Goal: Task Accomplishment & Management: Manage account settings

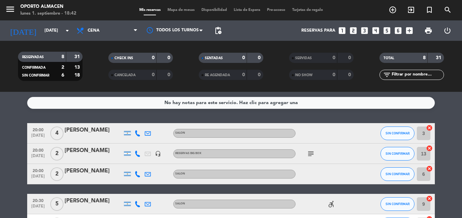
click at [138, 133] on icon at bounding box center [137, 133] width 6 height 6
click at [131, 123] on span "Copiar" at bounding box center [132, 121] width 14 height 7
click at [138, 153] on icon at bounding box center [137, 153] width 6 height 6
drag, startPoint x: 131, startPoint y: 141, endPoint x: 140, endPoint y: 147, distance: 10.8
click at [130, 141] on span "Copiar" at bounding box center [132, 142] width 14 height 7
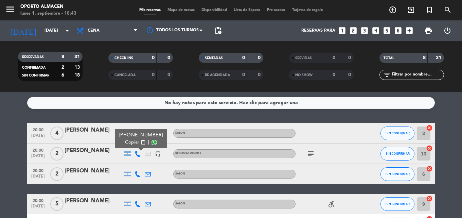
click at [139, 118] on div "No hay notas para este servicio. Haz clic para agregar una 20:00 [DATE] 4 [PERS…" at bounding box center [231, 155] width 462 height 126
click at [137, 132] on icon at bounding box center [137, 133] width 6 height 6
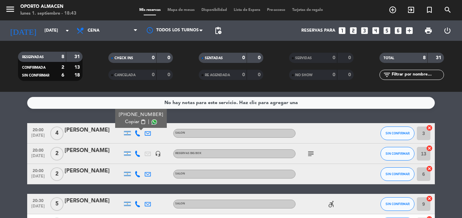
click at [133, 121] on span "Copiar" at bounding box center [132, 121] width 14 height 7
click at [138, 155] on icon at bounding box center [137, 153] width 6 height 6
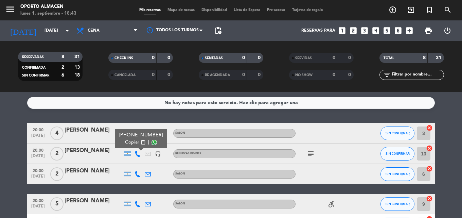
click at [135, 173] on icon at bounding box center [137, 174] width 6 height 6
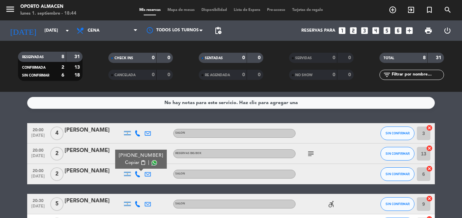
click at [127, 164] on span "Copiar" at bounding box center [132, 162] width 14 height 7
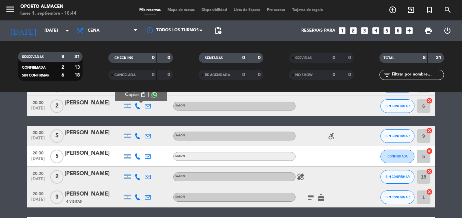
click at [139, 135] on icon at bounding box center [137, 136] width 6 height 6
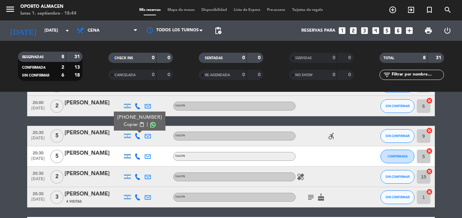
click at [133, 125] on span "Copiar" at bounding box center [131, 124] width 14 height 7
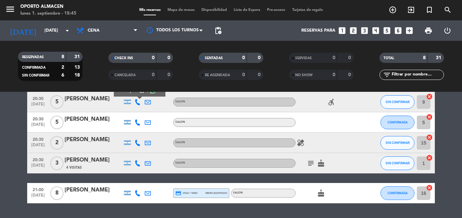
click at [139, 123] on icon at bounding box center [137, 122] width 6 height 6
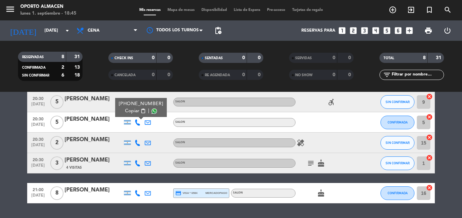
click at [135, 113] on span "Copiar" at bounding box center [132, 110] width 14 height 7
click at [331, 102] on icon "accessible_forward" at bounding box center [331, 102] width 8 height 8
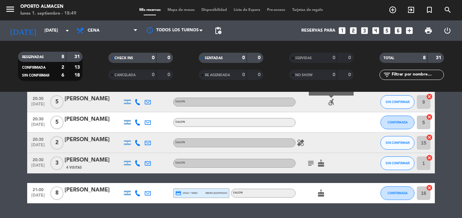
scroll to position [121, 0]
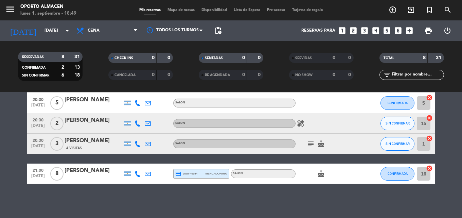
click at [139, 122] on icon at bounding box center [137, 123] width 6 height 6
click at [133, 111] on span "Copiar" at bounding box center [132, 111] width 14 height 7
click at [136, 143] on icon at bounding box center [137, 144] width 6 height 6
click at [128, 130] on span "Copiar" at bounding box center [132, 132] width 14 height 7
click at [138, 174] on icon at bounding box center [137, 173] width 6 height 6
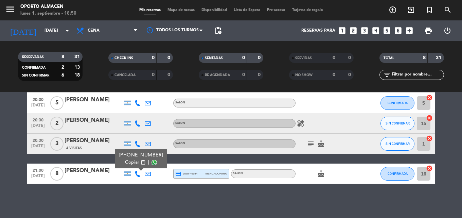
click at [130, 158] on div "[PHONE_NUMBER]" at bounding box center [141, 154] width 44 height 7
click at [129, 163] on span "Copiar" at bounding box center [132, 162] width 14 height 7
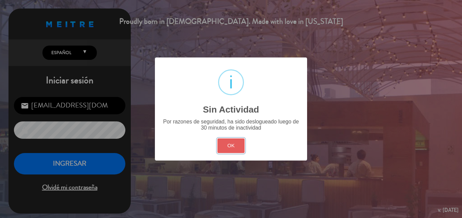
click at [236, 147] on button "OK" at bounding box center [231, 145] width 28 height 15
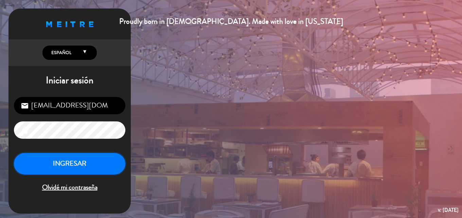
click at [92, 163] on button "INGRESAR" at bounding box center [69, 163] width 111 height 21
